Goal: Task Accomplishment & Management: Use online tool/utility

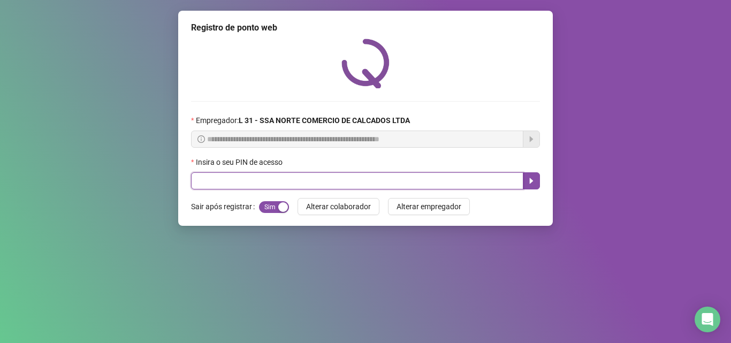
click at [262, 176] on input "text" at bounding box center [357, 180] width 332 height 17
type input "*****"
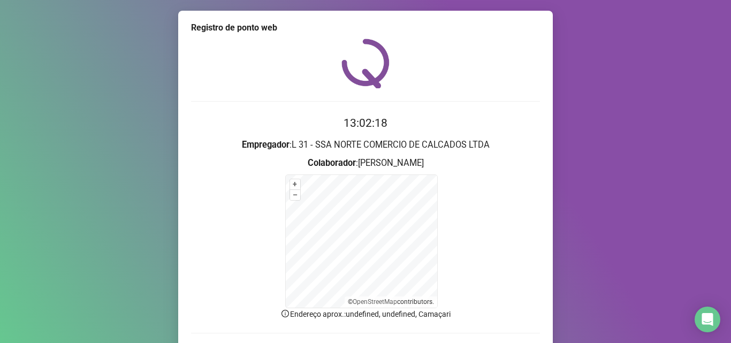
scroll to position [72, 0]
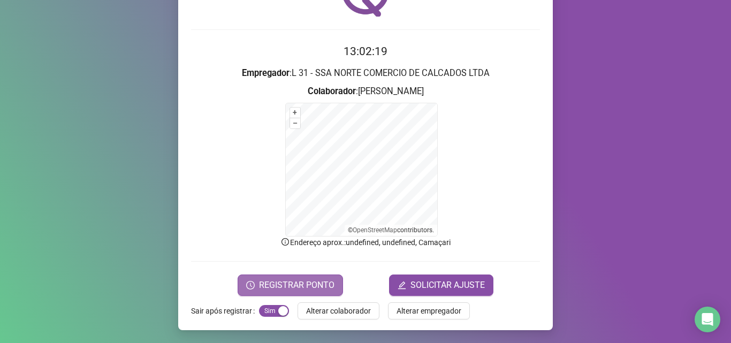
click at [306, 286] on span "REGISTRAR PONTO" at bounding box center [296, 285] width 75 height 13
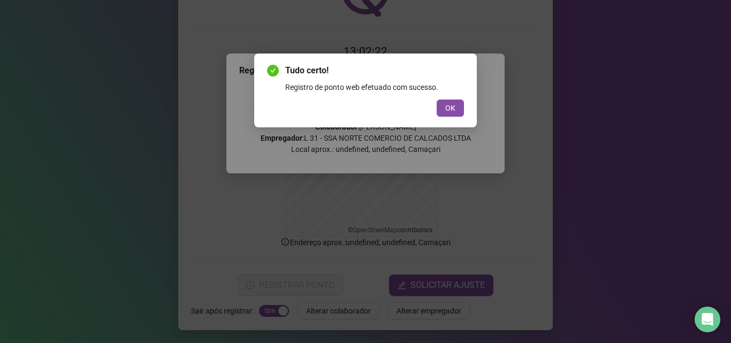
click at [449, 117] on div "Tudo certo! Registro de ponto web efetuado com sucesso. OK" at bounding box center [365, 90] width 222 height 74
click at [455, 109] on button "OK" at bounding box center [449, 107] width 27 height 17
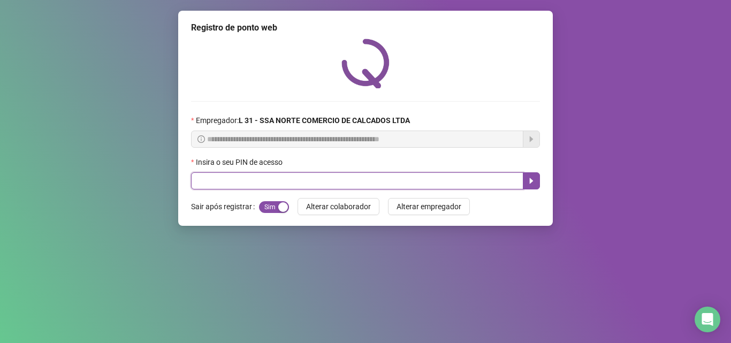
click at [260, 182] on input "text" at bounding box center [357, 180] width 332 height 17
type input "*****"
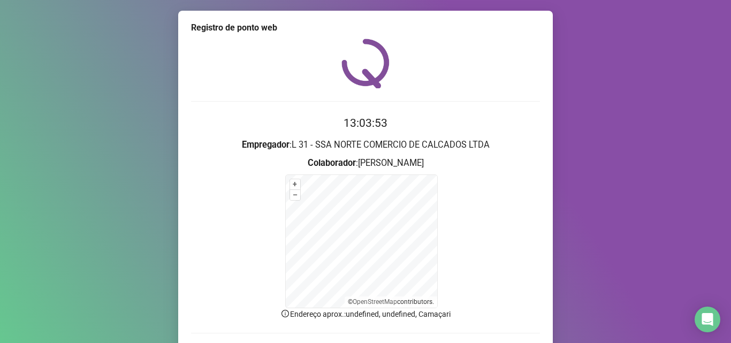
scroll to position [72, 0]
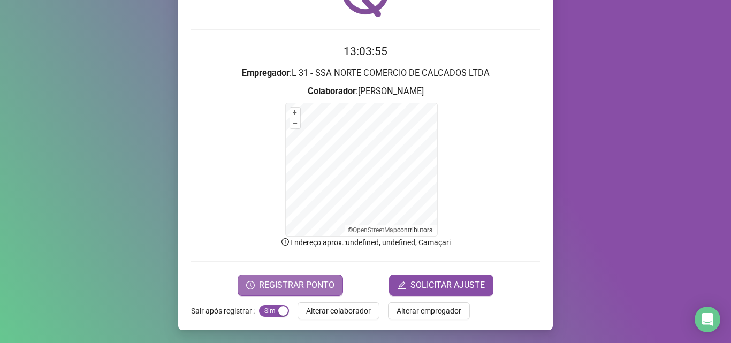
click at [301, 283] on span "REGISTRAR PONTO" at bounding box center [296, 285] width 75 height 13
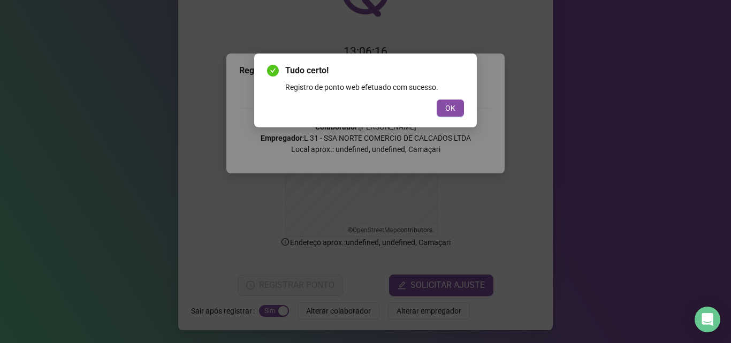
click at [436, 99] on button "OK" at bounding box center [449, 107] width 27 height 17
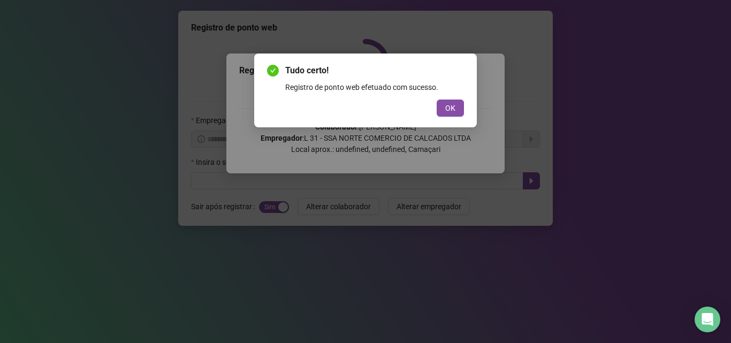
scroll to position [0, 0]
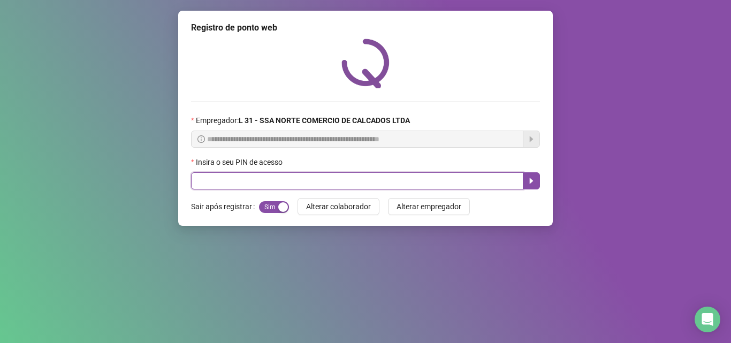
click at [243, 186] on input "text" at bounding box center [357, 180] width 332 height 17
type input "*"
type input "*****"
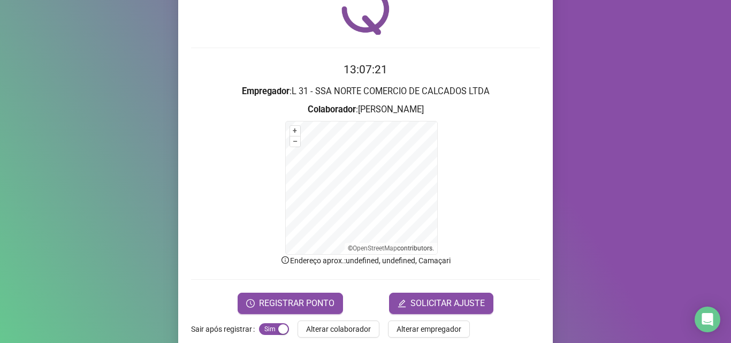
scroll to position [72, 0]
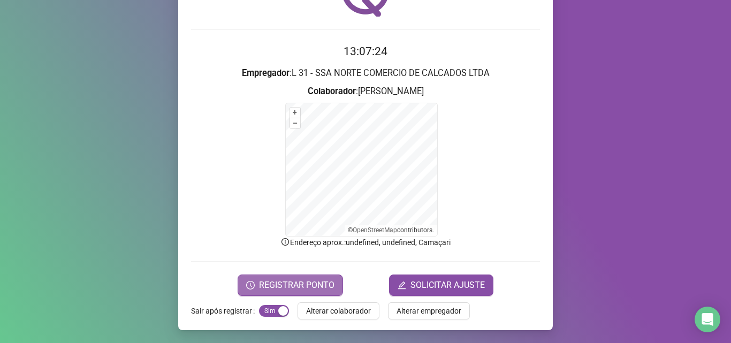
click at [285, 281] on span "REGISTRAR PONTO" at bounding box center [296, 285] width 75 height 13
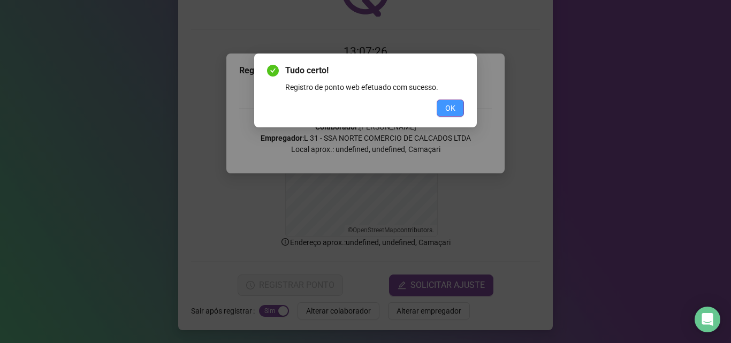
click at [451, 103] on span "OK" at bounding box center [450, 108] width 10 height 12
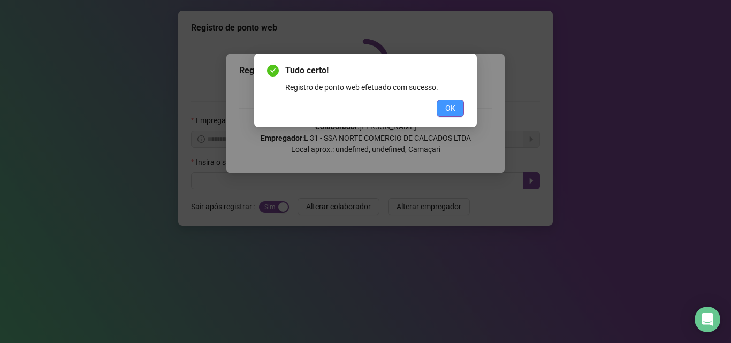
scroll to position [0, 0]
